Goal: Task Accomplishment & Management: Complete application form

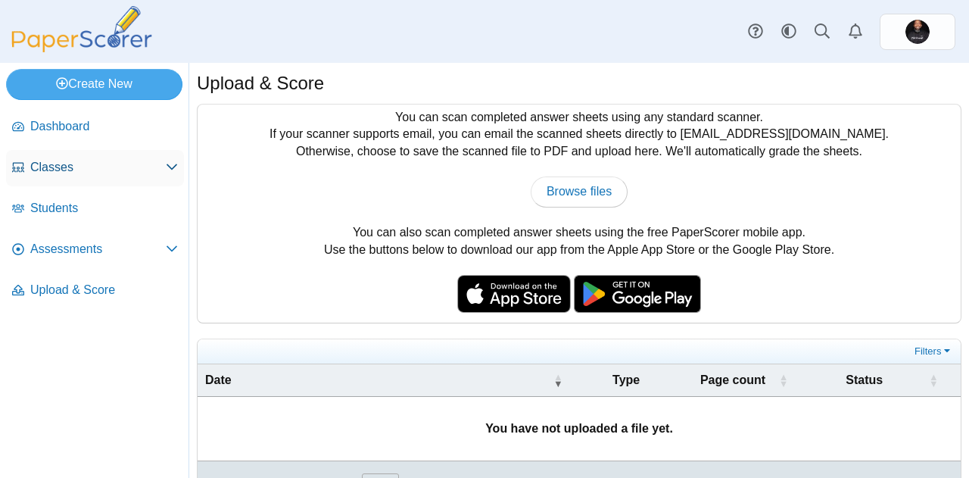
click at [120, 164] on span "Classes" at bounding box center [98, 167] width 136 height 17
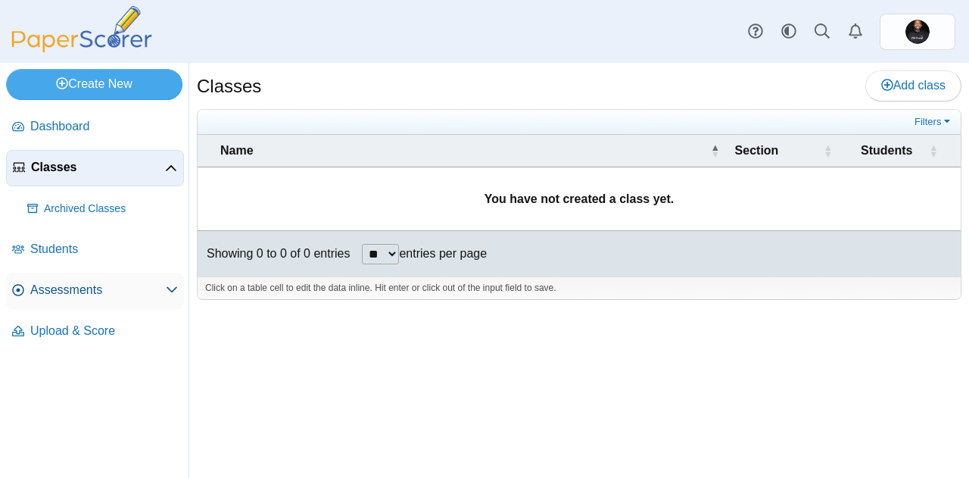
click at [125, 288] on span "Assessments" at bounding box center [98, 290] width 136 height 17
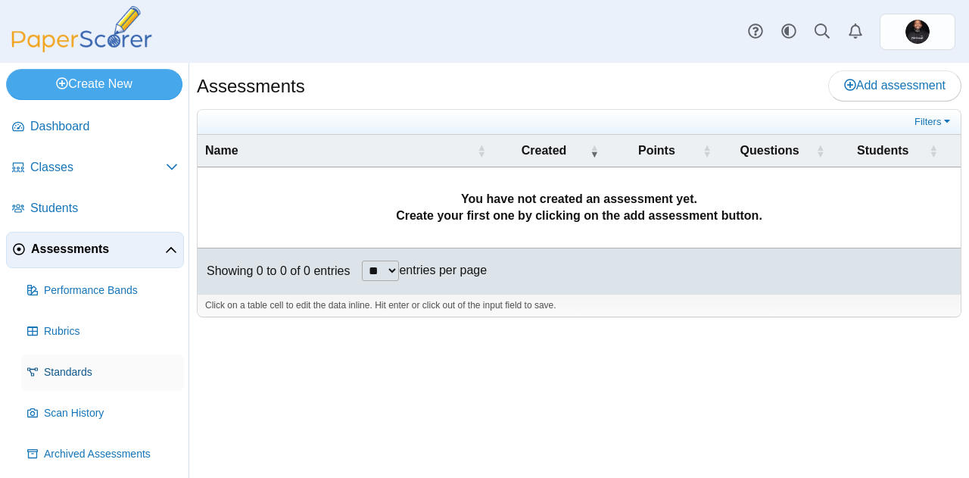
scroll to position [45, 0]
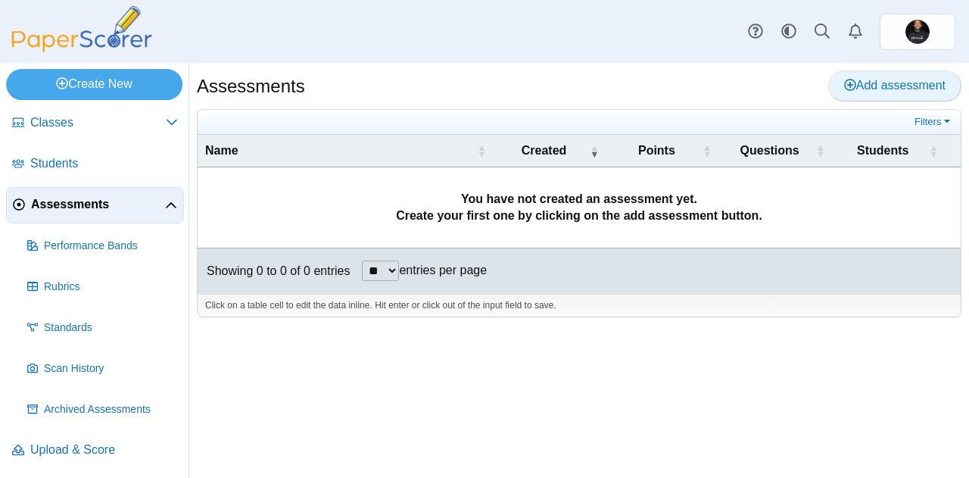
click at [862, 81] on span "Add assessment" at bounding box center [894, 85] width 101 height 13
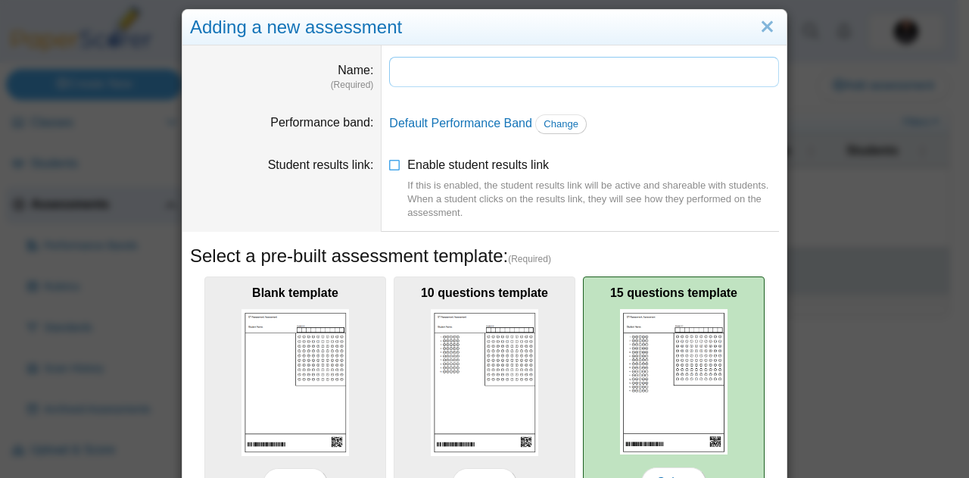
scroll to position [0, 0]
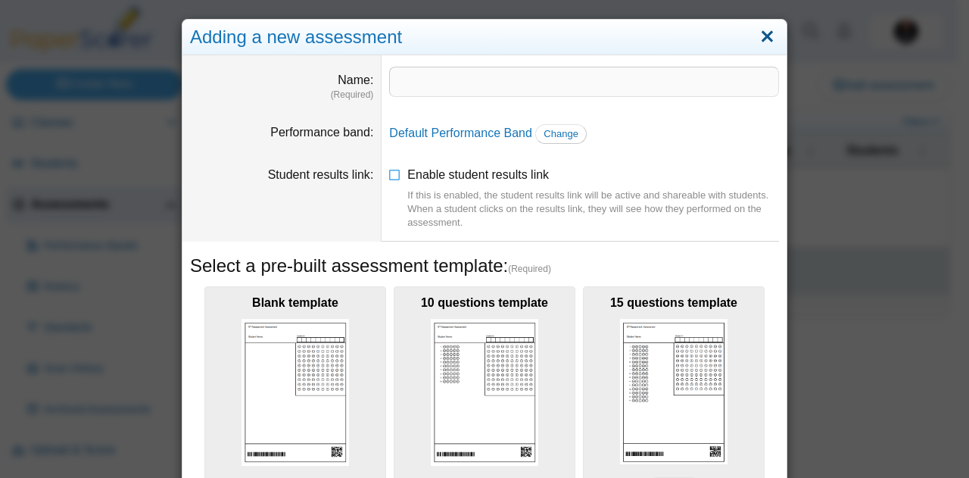
click at [759, 34] on link "Close" at bounding box center [767, 37] width 23 height 26
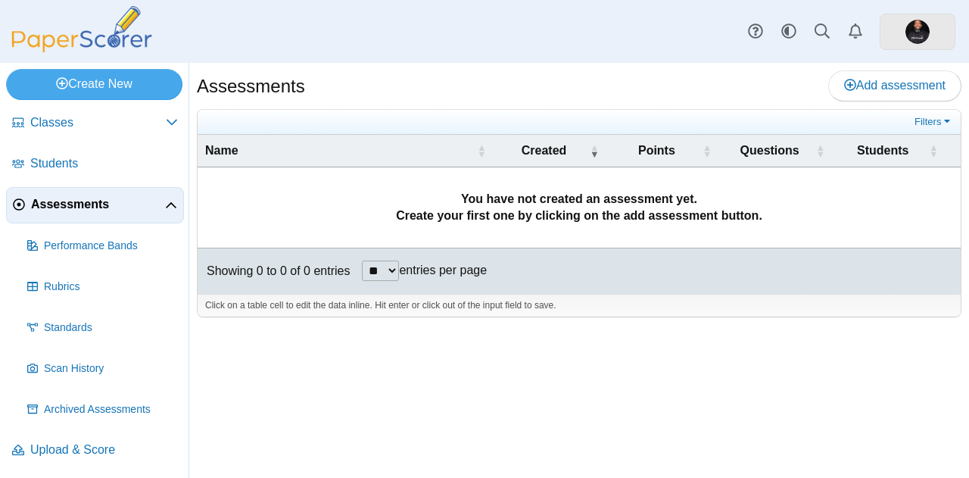
click at [926, 35] on img at bounding box center [918, 32] width 24 height 24
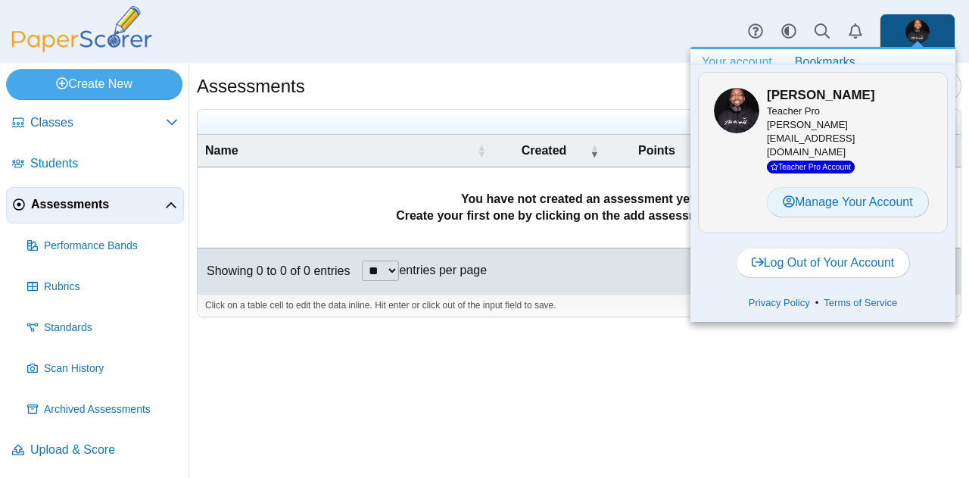
click at [813, 187] on link "Manage Your Account" at bounding box center [848, 202] width 162 height 30
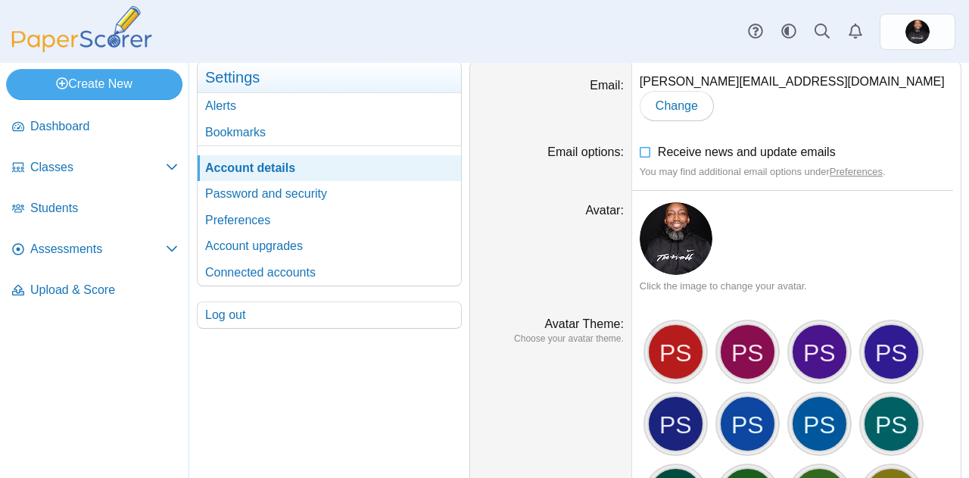
scroll to position [69, 0]
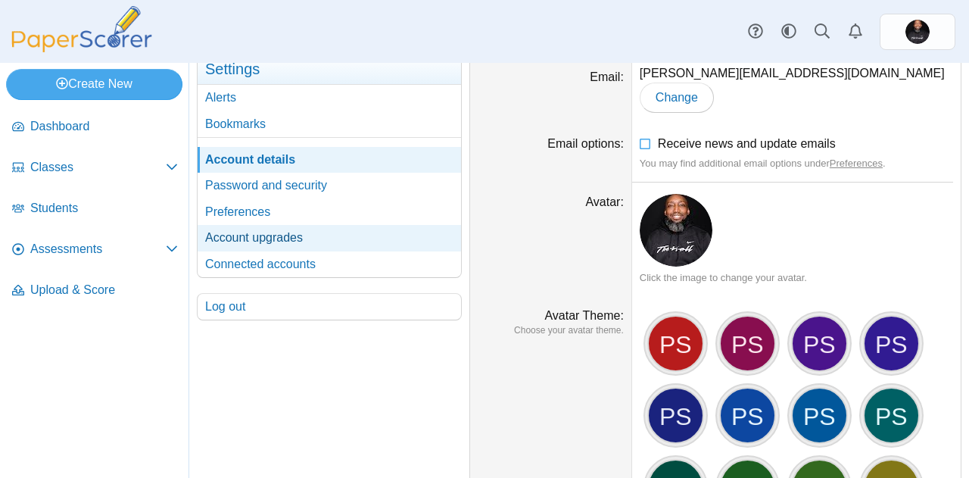
click at [259, 237] on link "Account upgrades" at bounding box center [329, 238] width 263 height 26
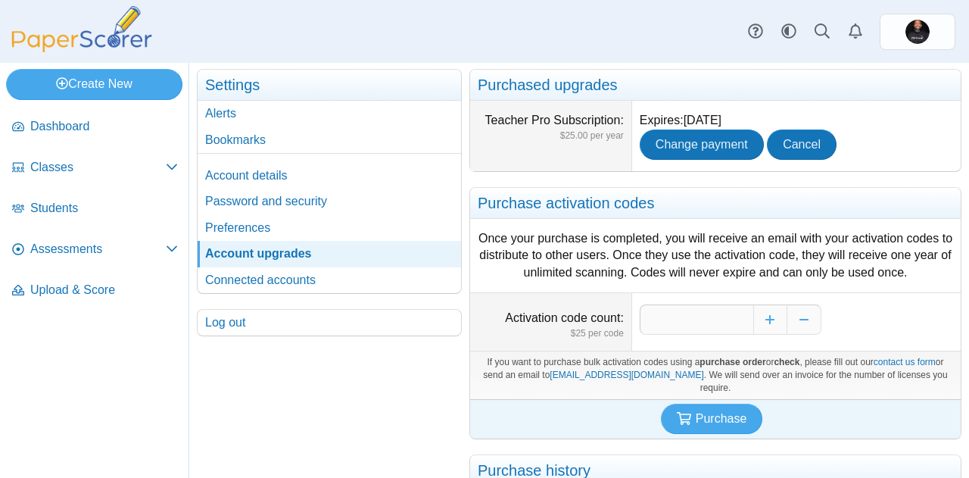
scroll to position [53, 0]
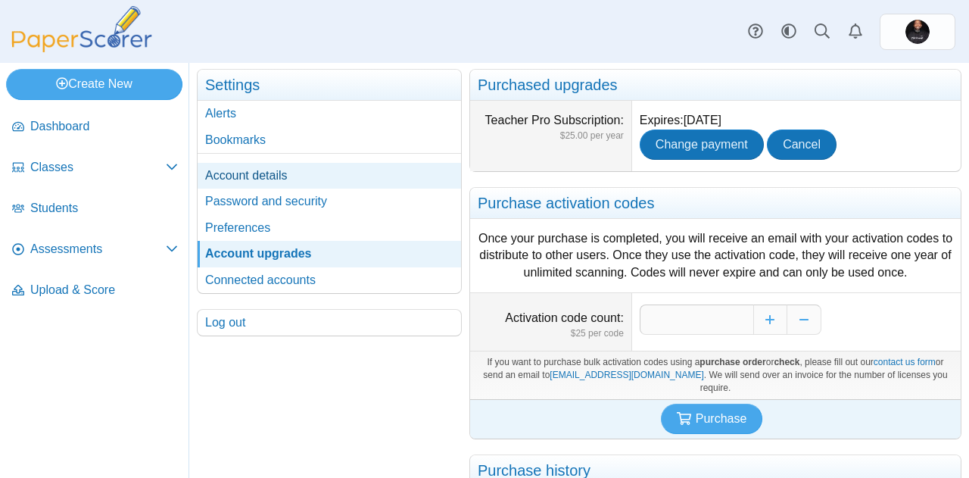
click at [243, 176] on link "Account details" at bounding box center [329, 176] width 263 height 26
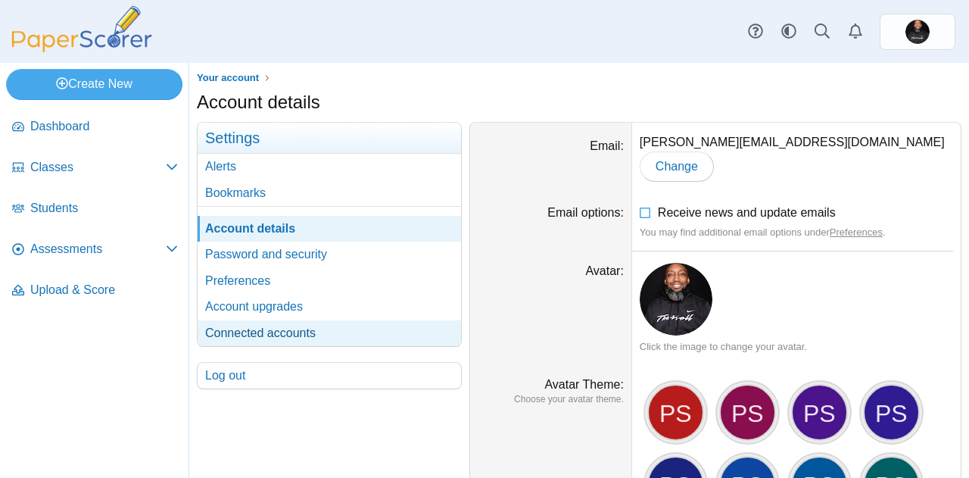
click at [270, 326] on link "Connected accounts" at bounding box center [329, 333] width 263 height 26
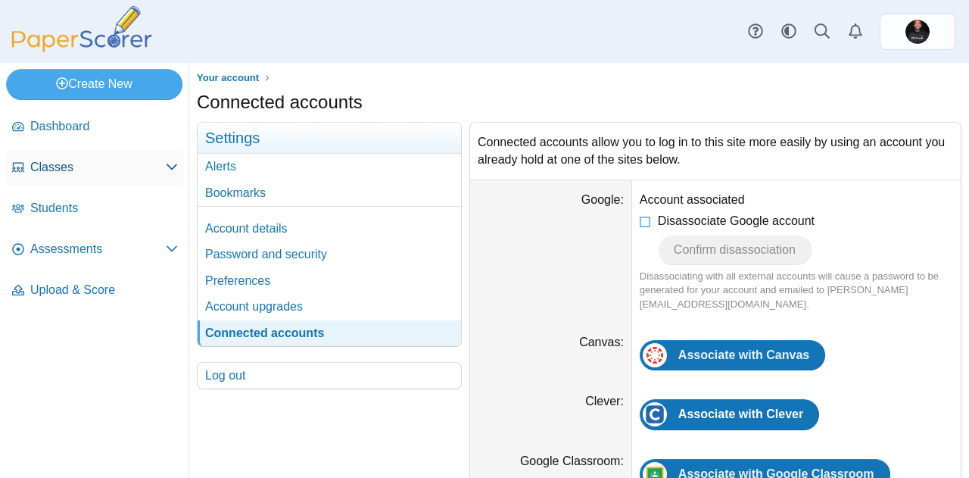
click at [62, 171] on span "Classes" at bounding box center [98, 167] width 136 height 17
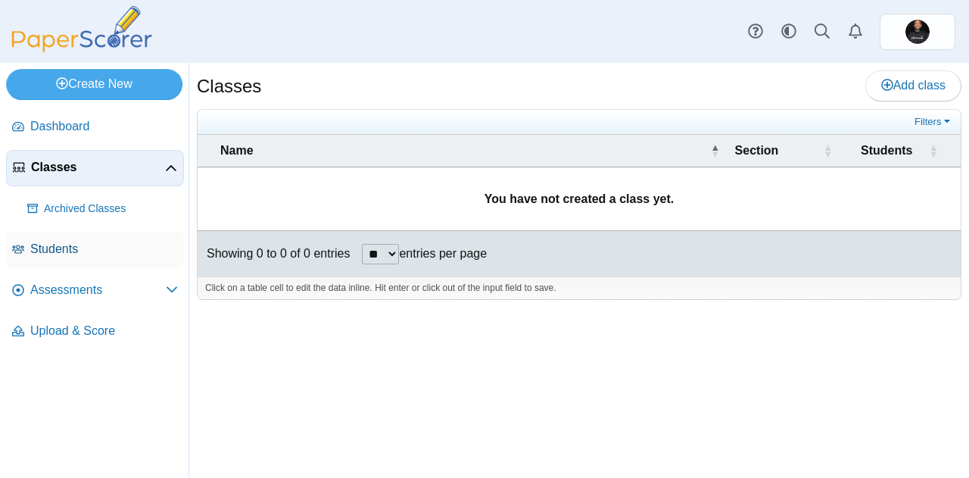
click at [67, 251] on span "Students" at bounding box center [104, 249] width 148 height 17
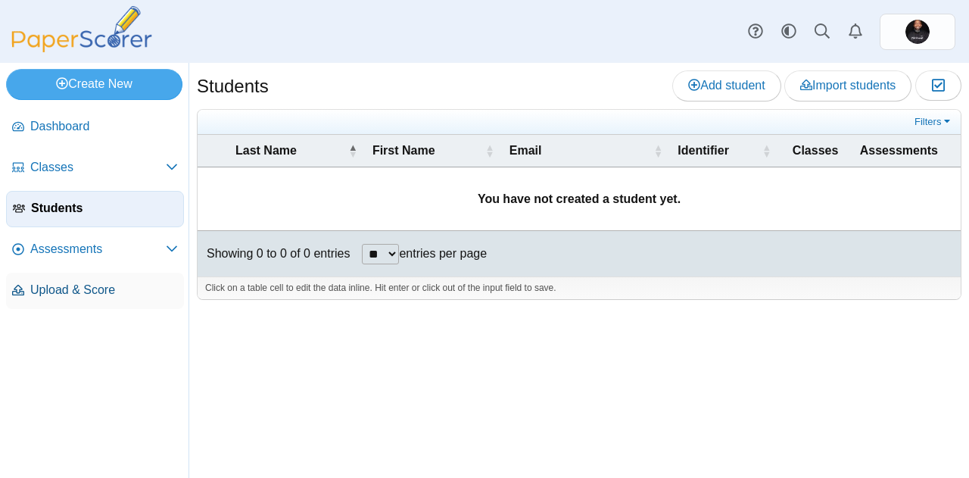
click at [86, 294] on span "Upload & Score" at bounding box center [104, 290] width 148 height 17
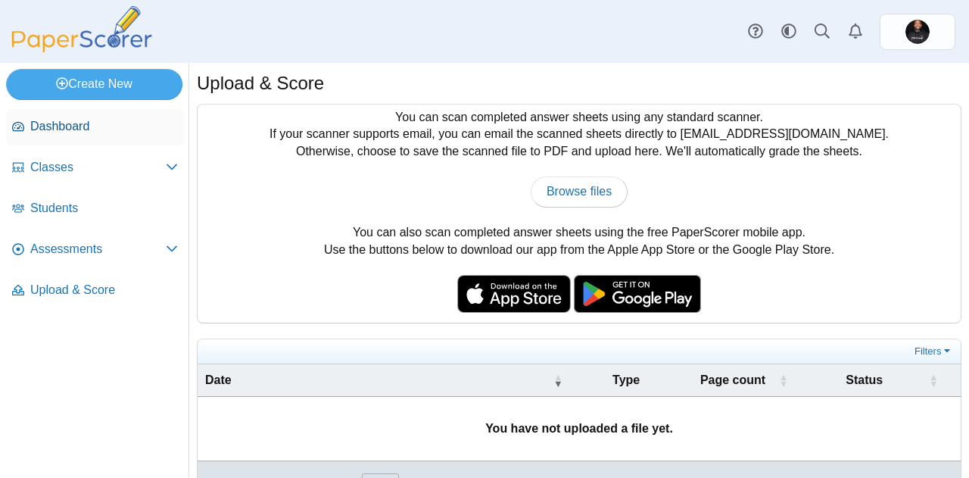
click at [86, 125] on span "Dashboard" at bounding box center [104, 126] width 148 height 17
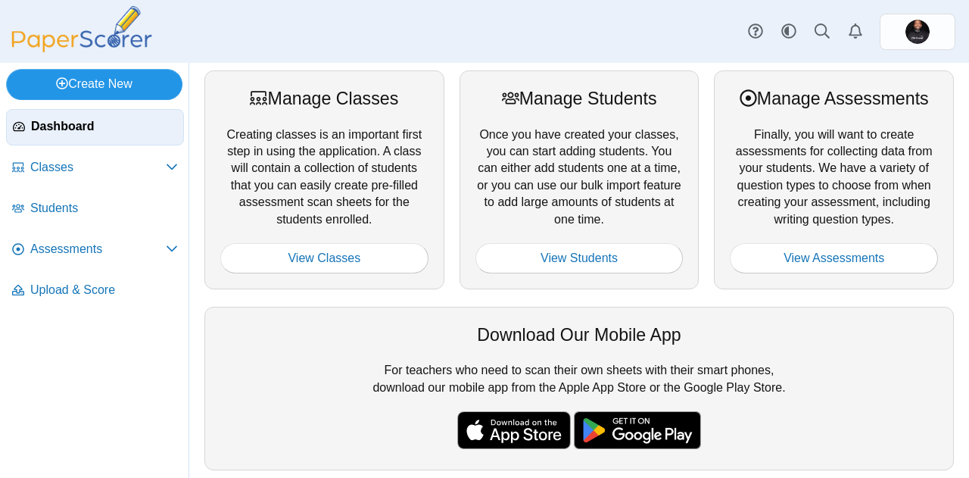
click at [76, 83] on link "Create New" at bounding box center [94, 84] width 176 height 30
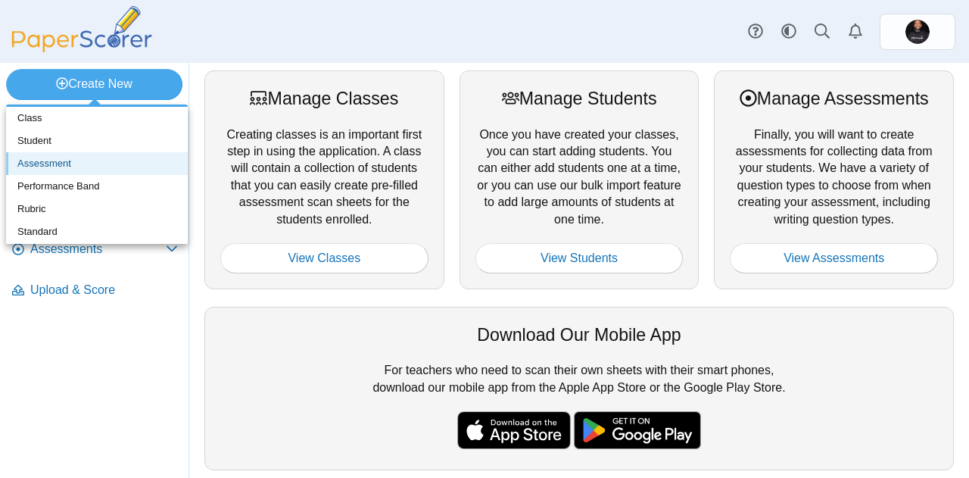
click at [58, 162] on link "Assessment" at bounding box center [97, 163] width 182 height 23
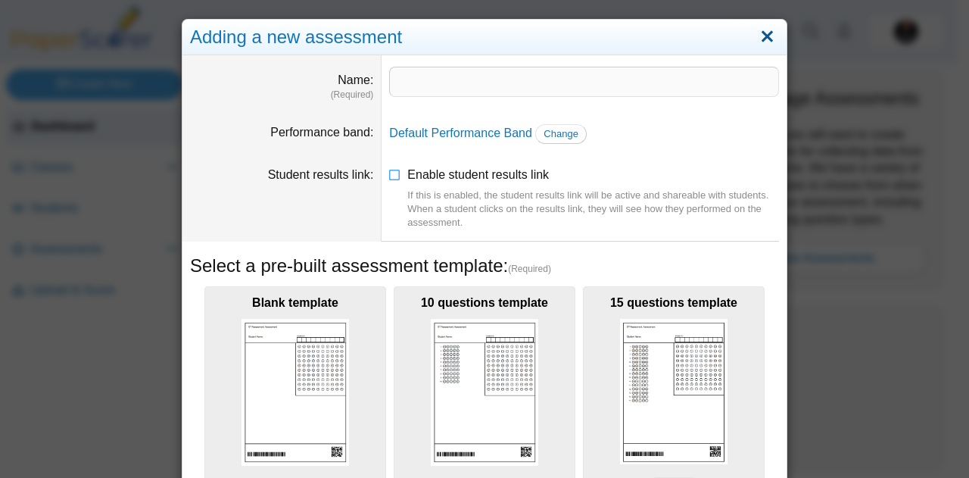
click at [759, 36] on link "Close" at bounding box center [767, 37] width 23 height 26
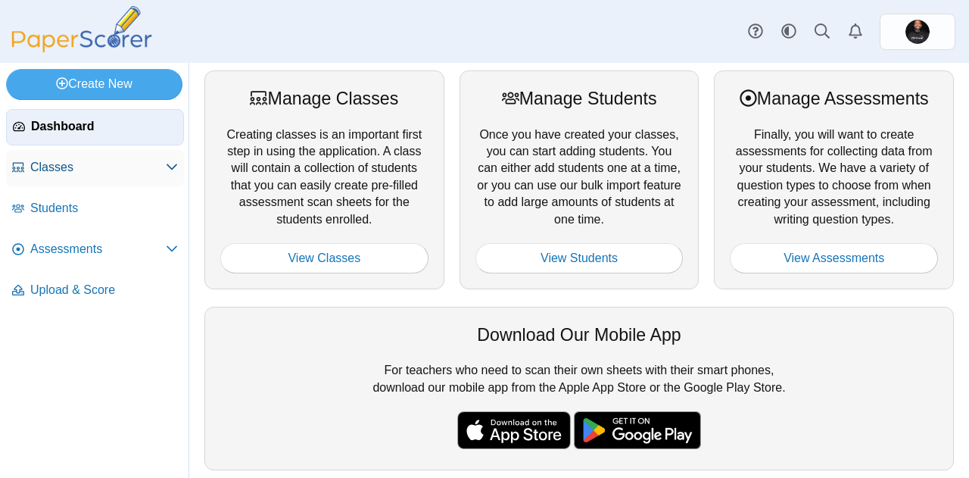
click at [92, 169] on span "Classes" at bounding box center [98, 167] width 136 height 17
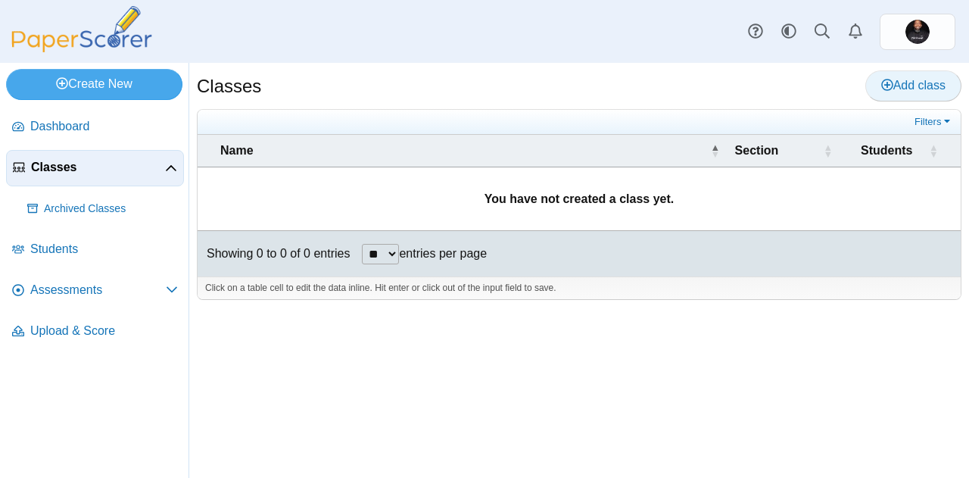
click at [881, 73] on link "Add class" at bounding box center [913, 85] width 96 height 30
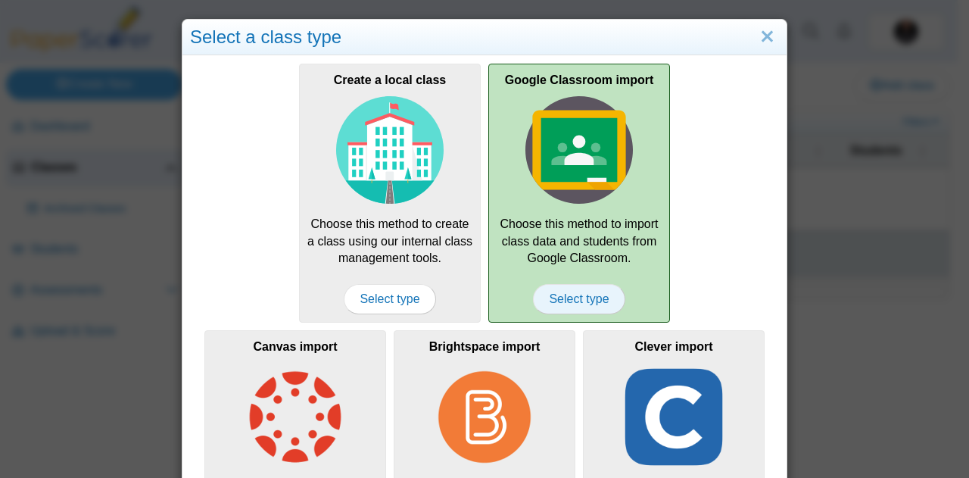
click at [580, 301] on span "Select type" at bounding box center [579, 299] width 92 height 30
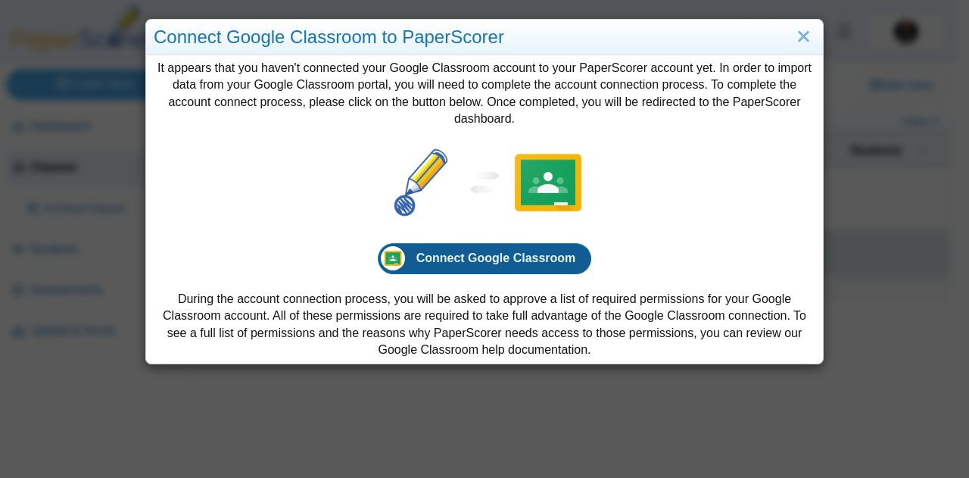
click at [488, 257] on span "Connect Google Classroom" at bounding box center [496, 257] width 160 height 13
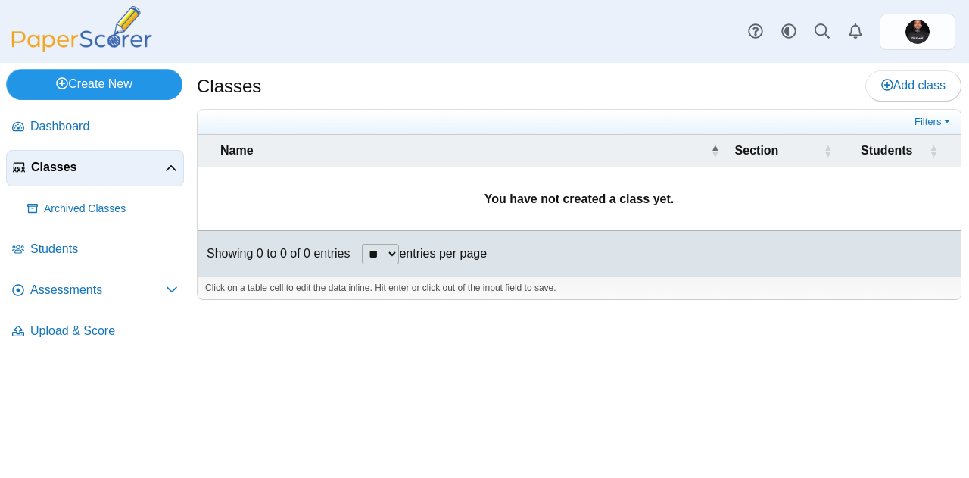
click at [86, 83] on link "Create New" at bounding box center [94, 84] width 176 height 30
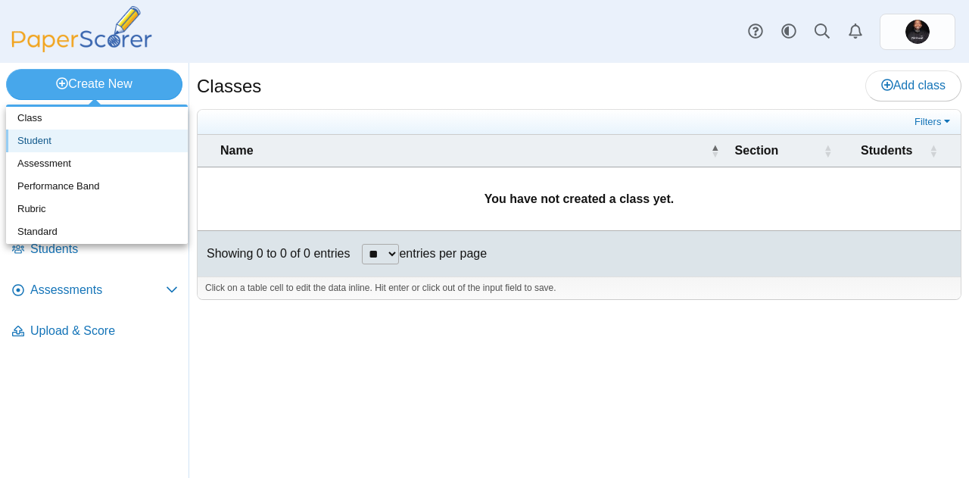
click at [100, 136] on link "Student" at bounding box center [97, 140] width 182 height 23
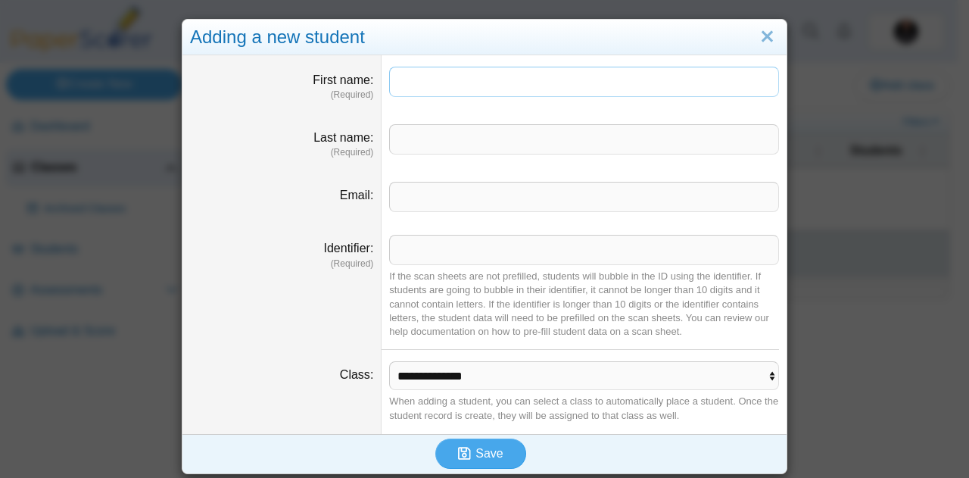
scroll to position [4, 0]
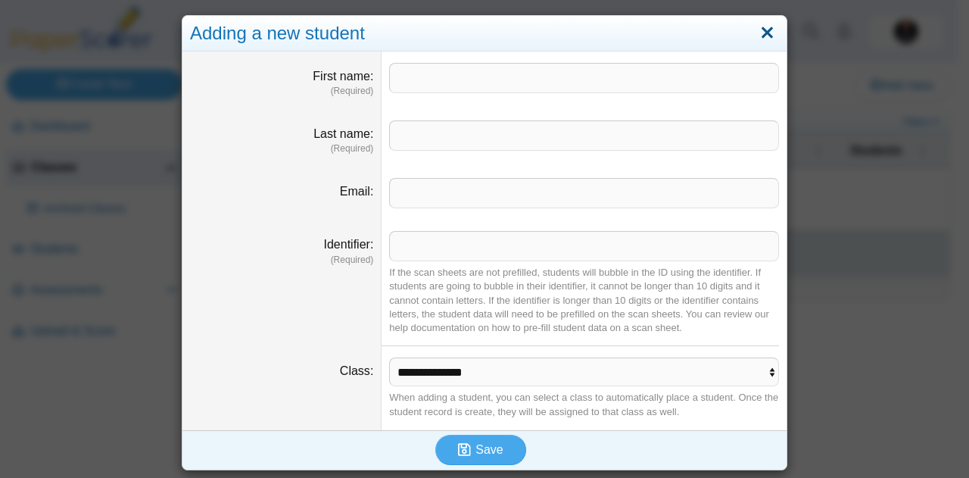
click at [761, 27] on link "Close" at bounding box center [767, 33] width 23 height 26
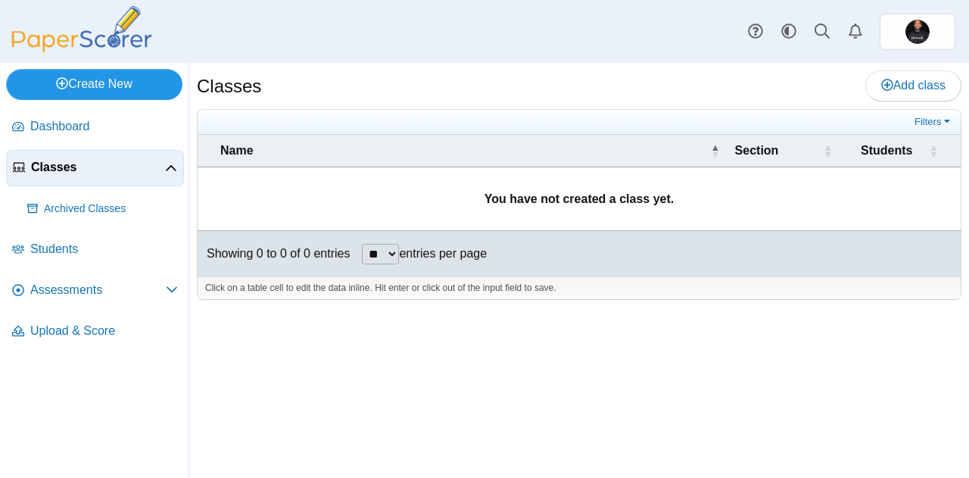
click at [88, 83] on link "Create New" at bounding box center [94, 84] width 176 height 30
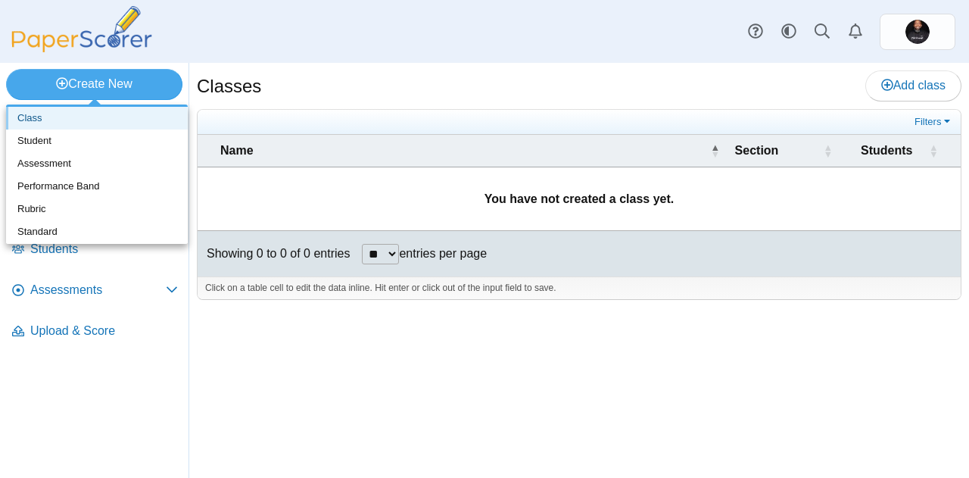
click at [77, 118] on link "Class" at bounding box center [97, 118] width 182 height 23
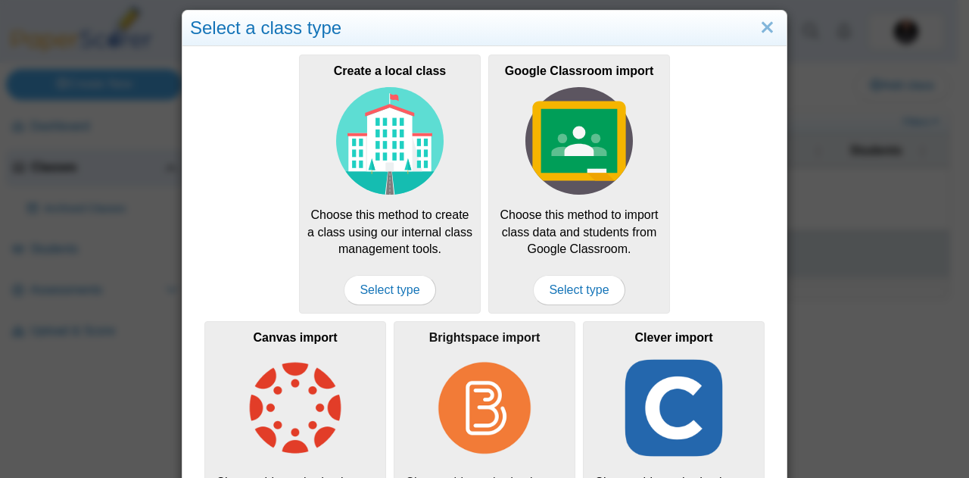
scroll to position [0, 0]
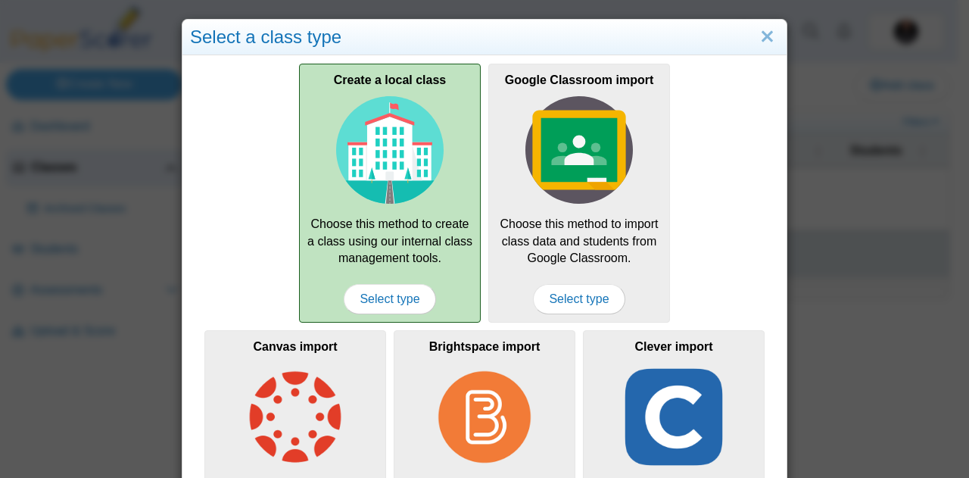
click at [388, 192] on img at bounding box center [390, 150] width 108 height 108
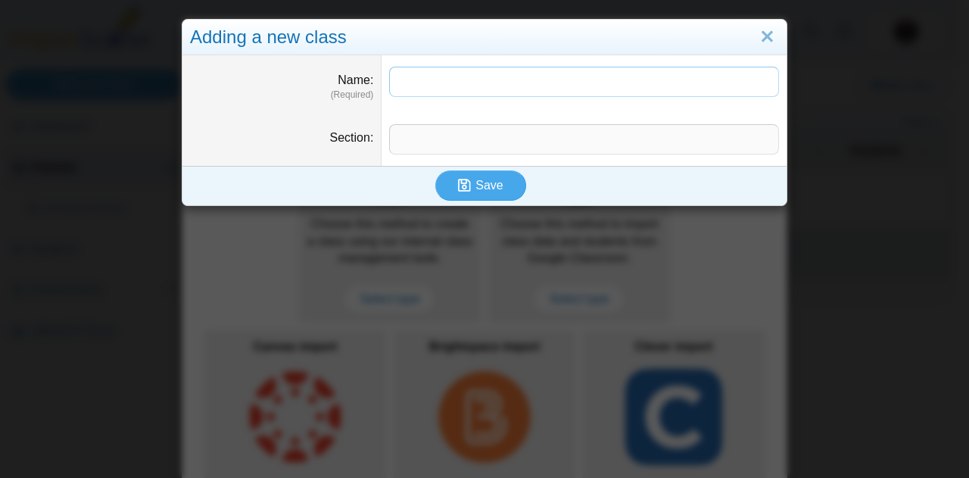
click at [599, 85] on input "Name" at bounding box center [584, 82] width 390 height 30
type input "*"
click at [448, 71] on input "*" at bounding box center [584, 82] width 390 height 30
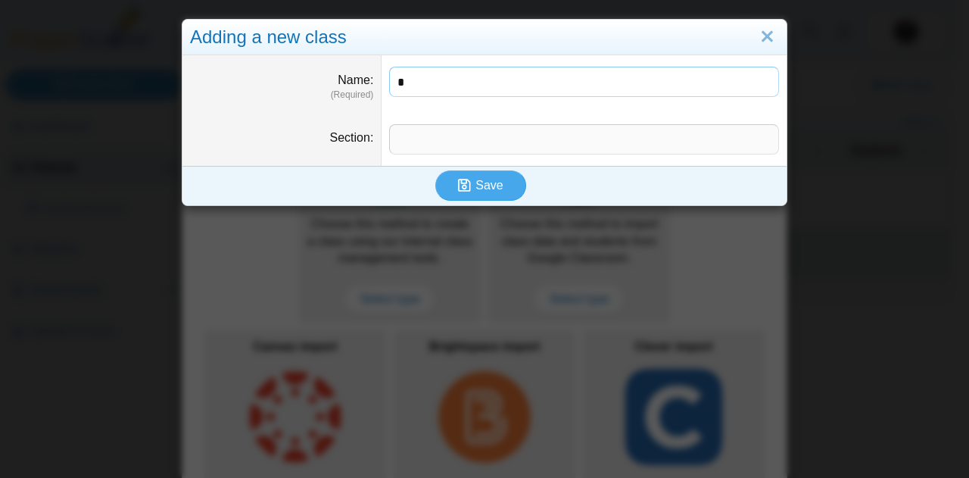
click at [448, 71] on input "*" at bounding box center [584, 82] width 390 height 30
type input "**********"
click at [448, 138] on input "Section" at bounding box center [584, 139] width 390 height 30
paste input "**********"
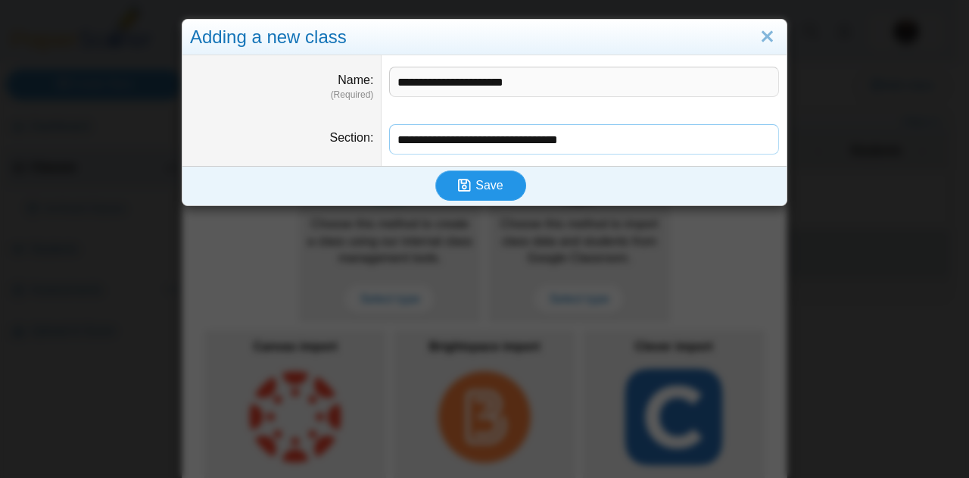
type input "**********"
click at [468, 186] on icon "submit" at bounding box center [466, 185] width 17 height 17
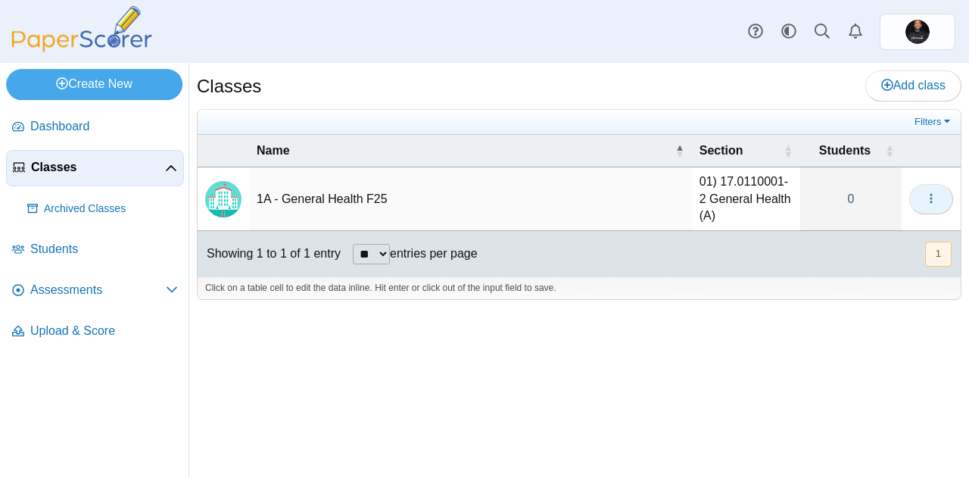
click at [931, 209] on button "button" at bounding box center [931, 199] width 44 height 30
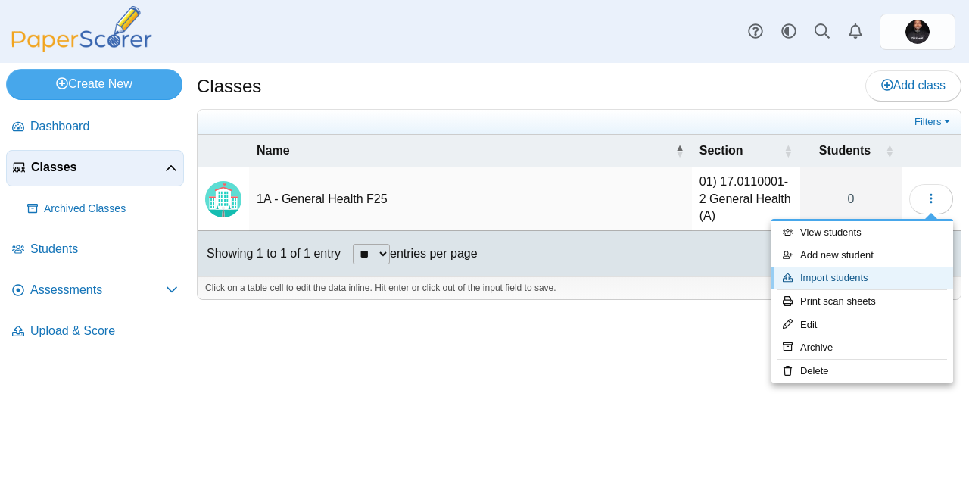
click at [851, 278] on link "Import students" at bounding box center [863, 278] width 182 height 23
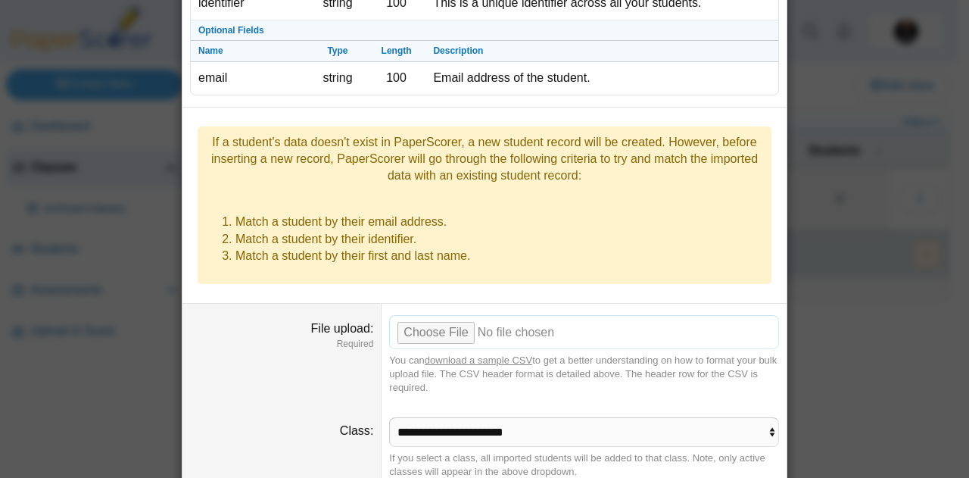
scroll to position [223, 0]
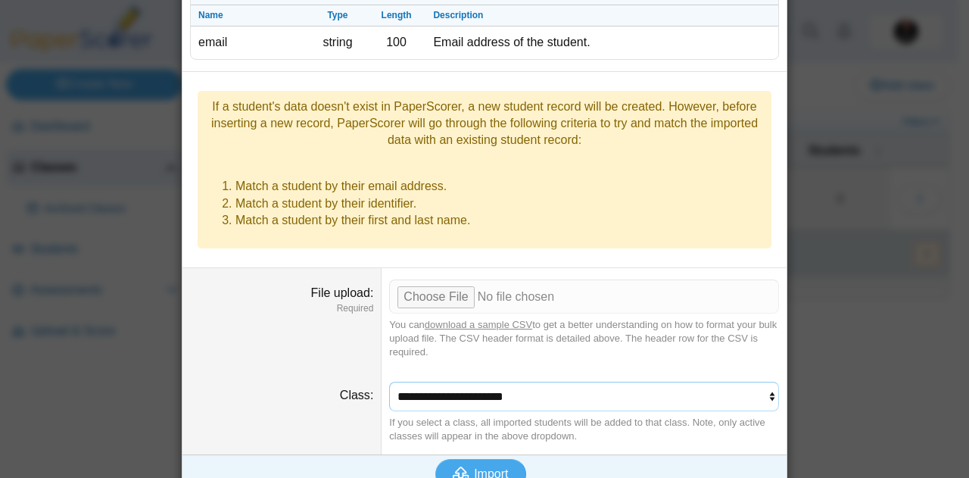
click at [566, 382] on select "**********" at bounding box center [584, 396] width 390 height 29
click at [489, 319] on link "download a sample CSV" at bounding box center [479, 324] width 108 height 11
click at [46, 243] on div "Bulk import students Required Fields Name Type Length Description first_name st…" at bounding box center [484, 239] width 969 height 478
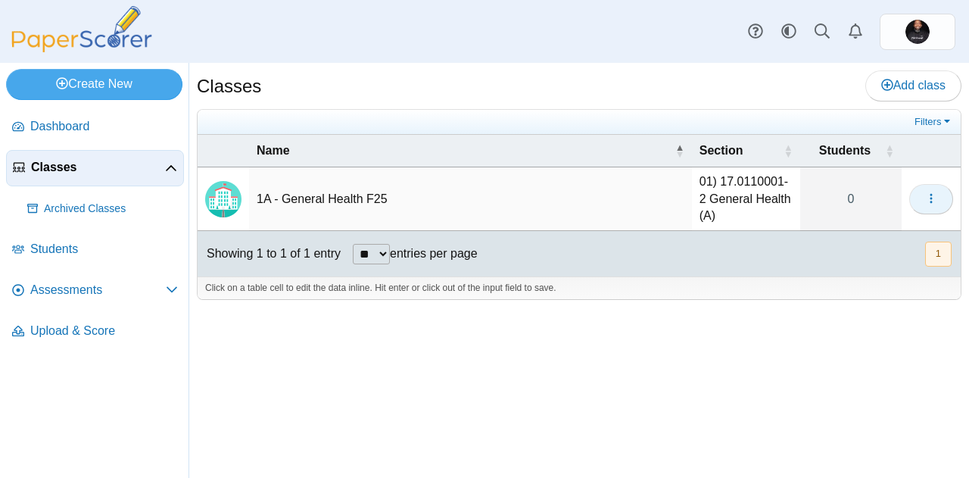
click at [925, 204] on icon "button" at bounding box center [931, 198] width 12 height 12
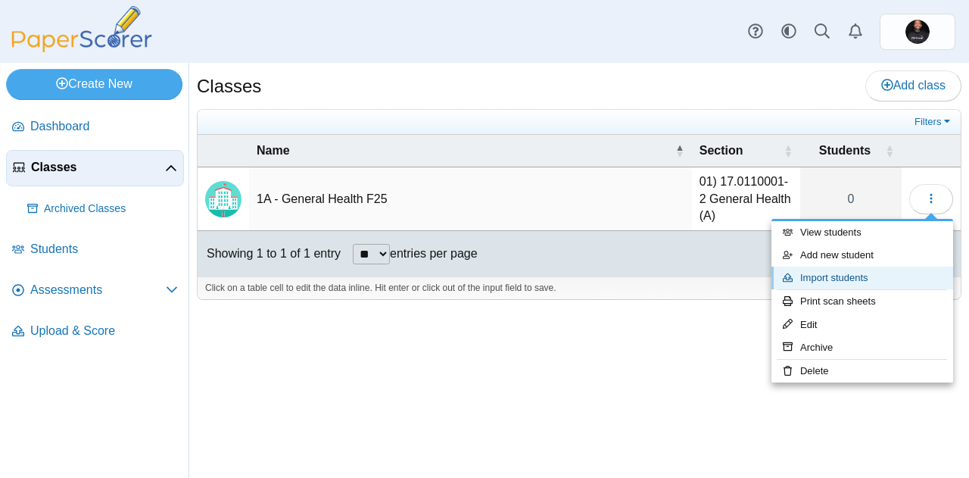
click at [827, 287] on link "Import students" at bounding box center [863, 278] width 182 height 23
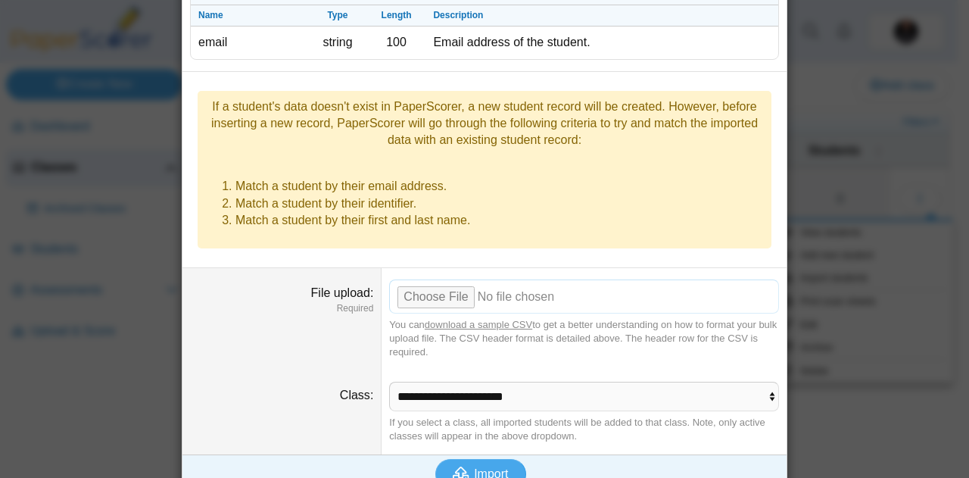
click at [444, 279] on input "File upload" at bounding box center [584, 295] width 390 height 33
type input "**********"
click at [474, 467] on span "Import" at bounding box center [491, 473] width 34 height 13
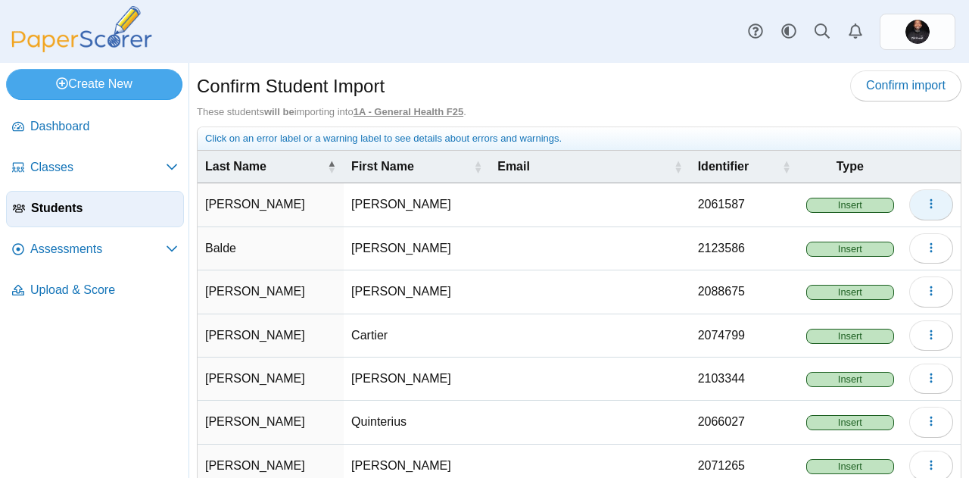
click at [926, 209] on button "button" at bounding box center [931, 204] width 44 height 30
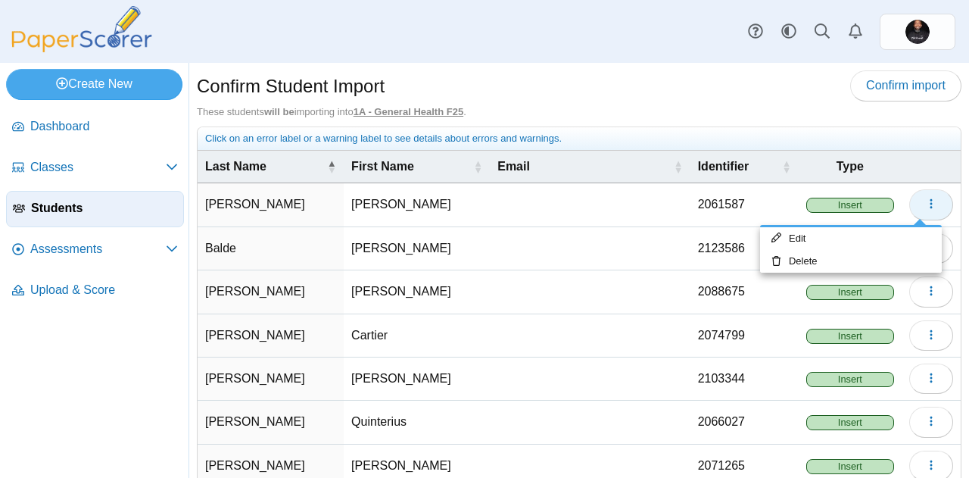
click at [926, 209] on button "button" at bounding box center [931, 204] width 44 height 30
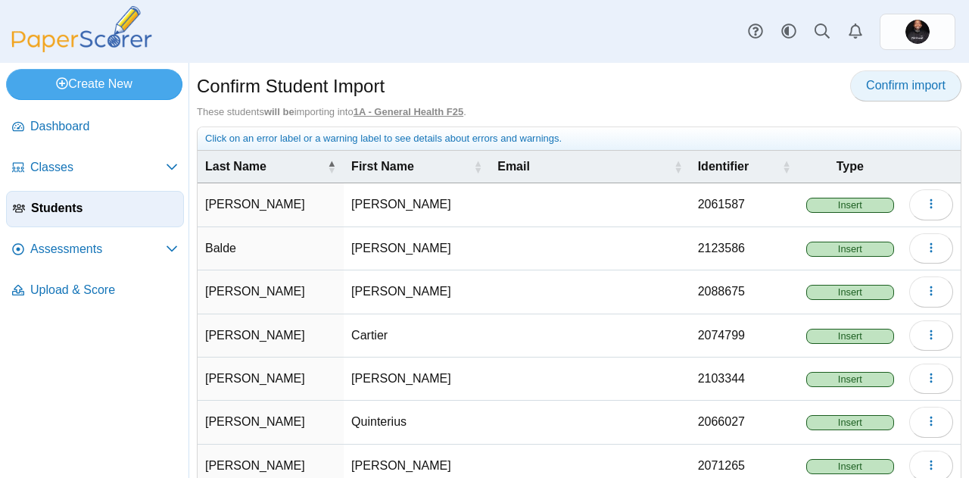
click at [883, 89] on span "Confirm import" at bounding box center [906, 85] width 80 height 13
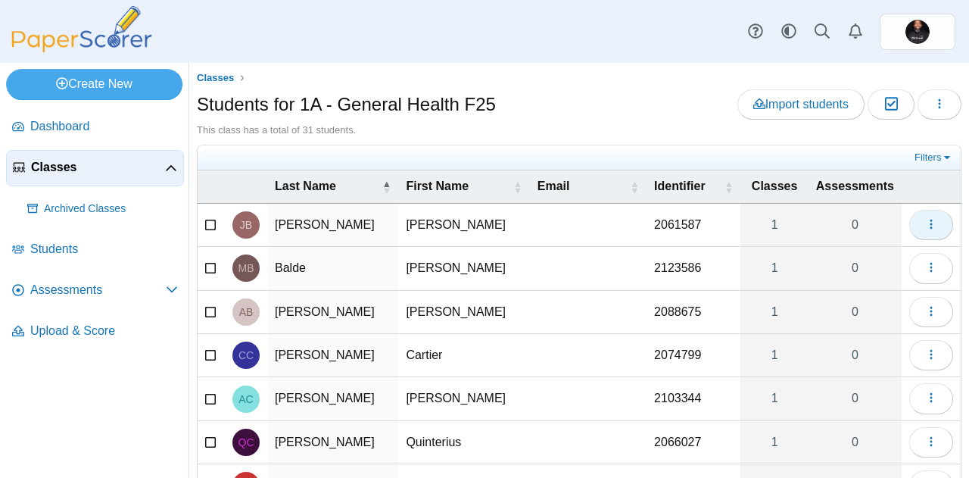
click at [925, 226] on icon "button" at bounding box center [931, 224] width 12 height 12
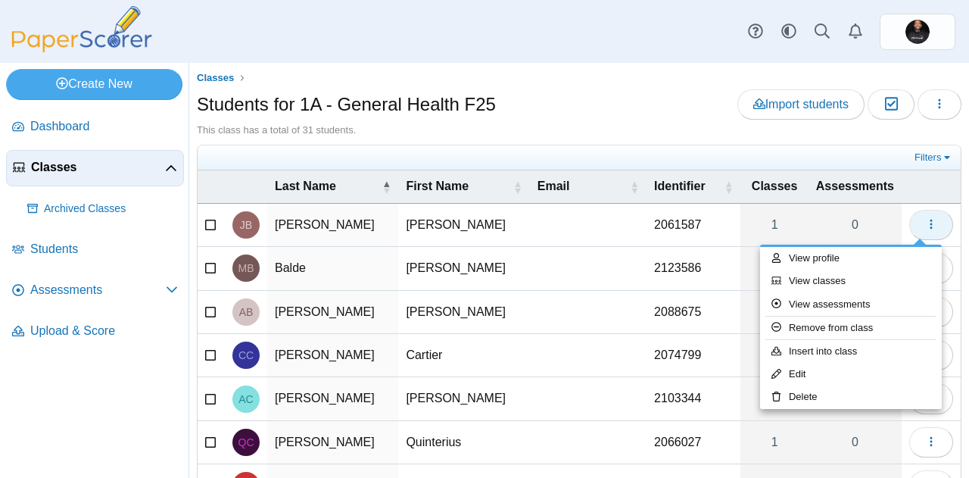
click at [925, 226] on icon "button" at bounding box center [931, 224] width 12 height 12
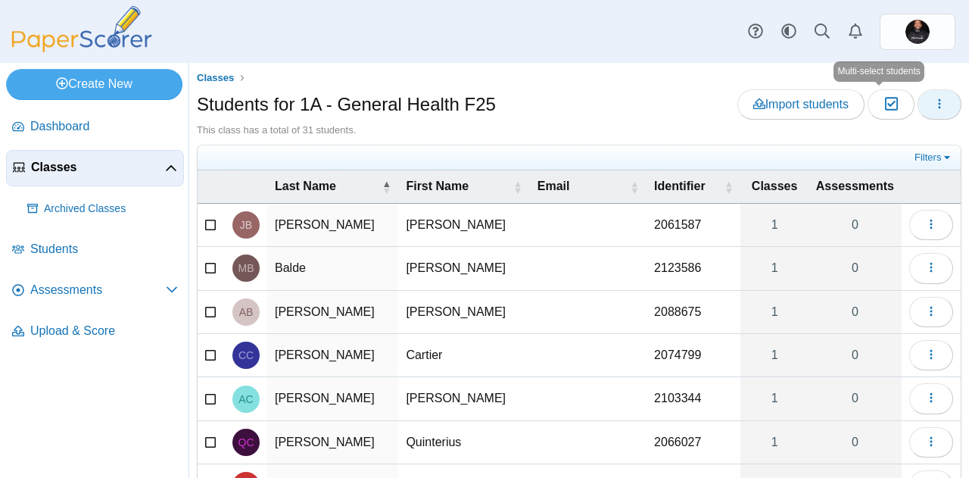
click at [934, 100] on icon "button" at bounding box center [940, 104] width 12 height 12
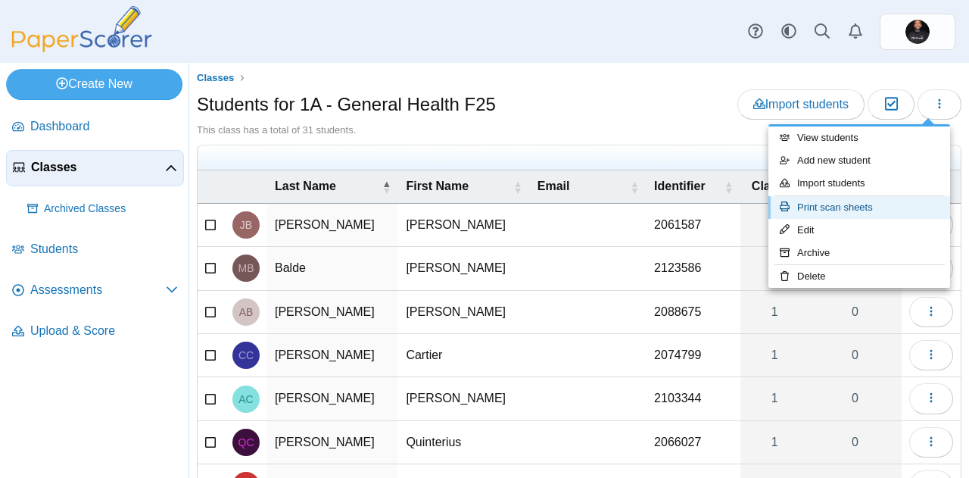
click at [829, 211] on link "Print scan sheets" at bounding box center [860, 207] width 182 height 23
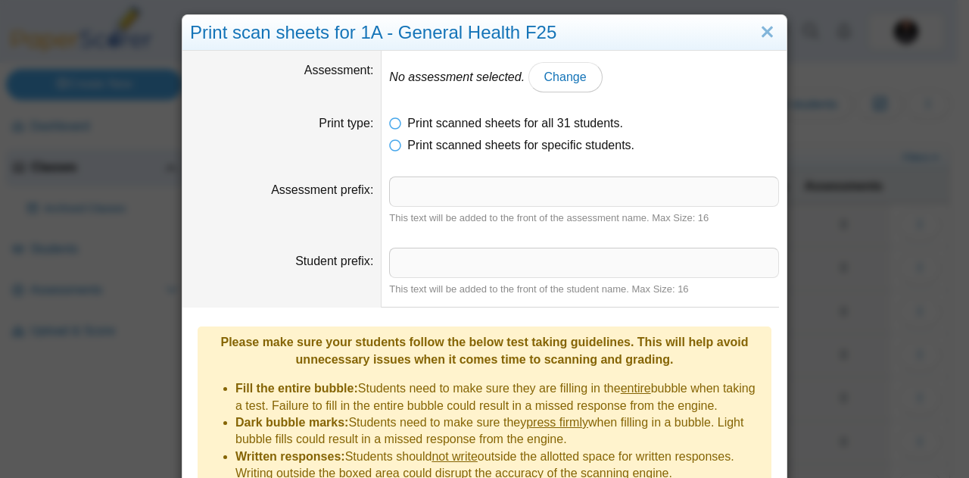
scroll to position [5, 0]
click at [760, 36] on link "Close" at bounding box center [767, 32] width 23 height 26
